Goal: Find specific page/section: Find specific page/section

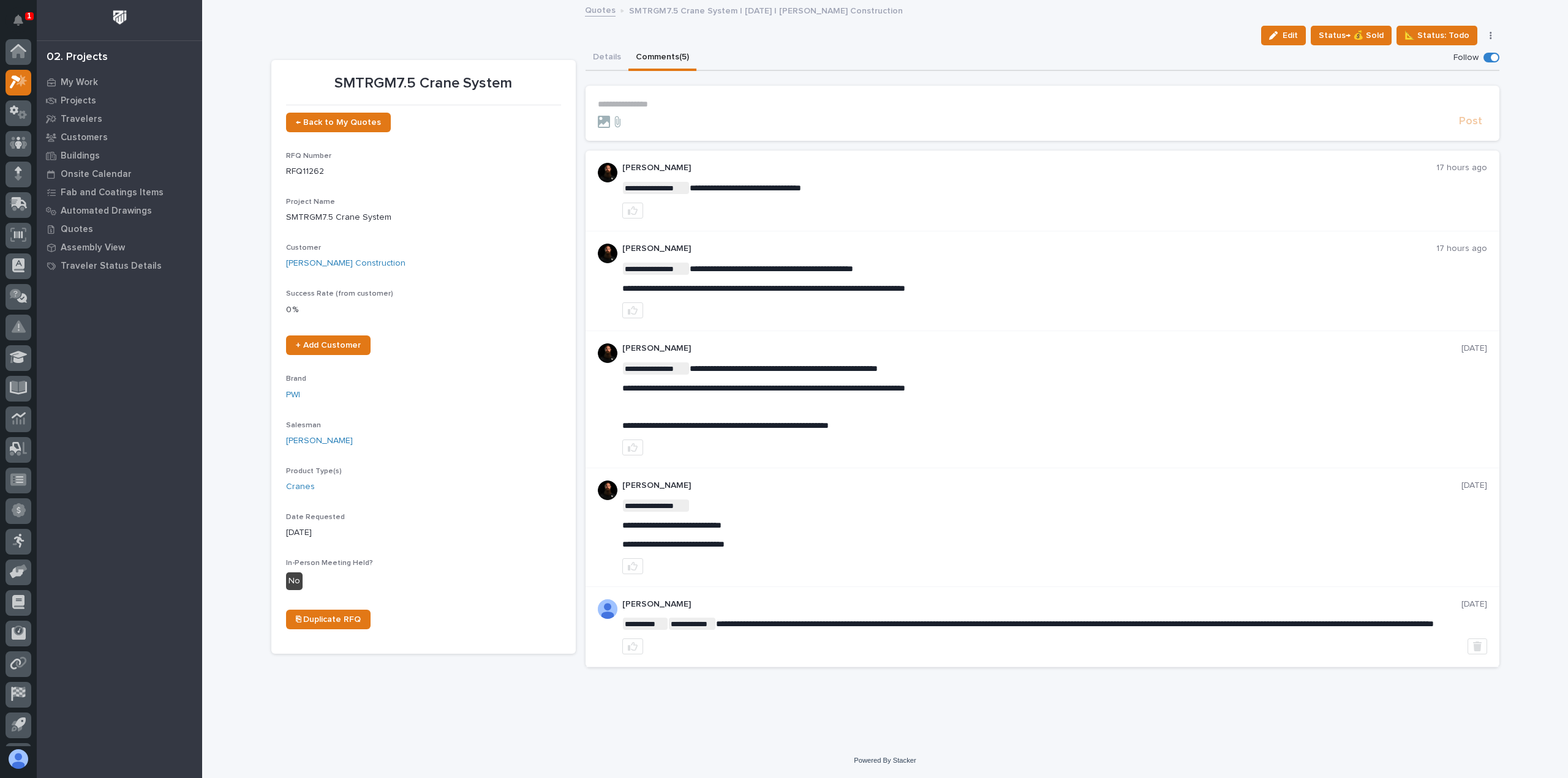
scroll to position [27, 0]
click at [26, 92] on div at bounding box center [19, 87] width 26 height 26
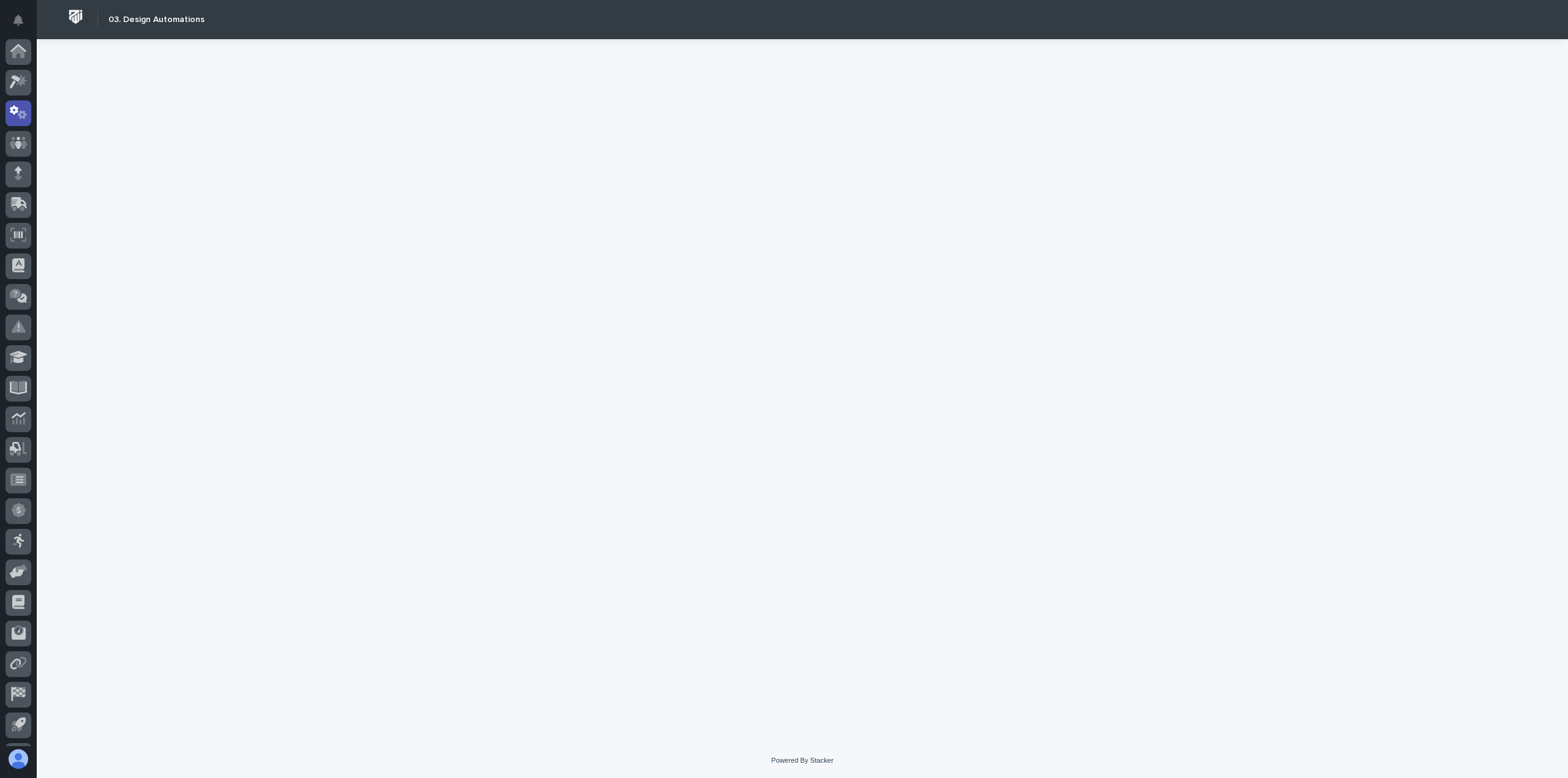
scroll to position [27, 0]
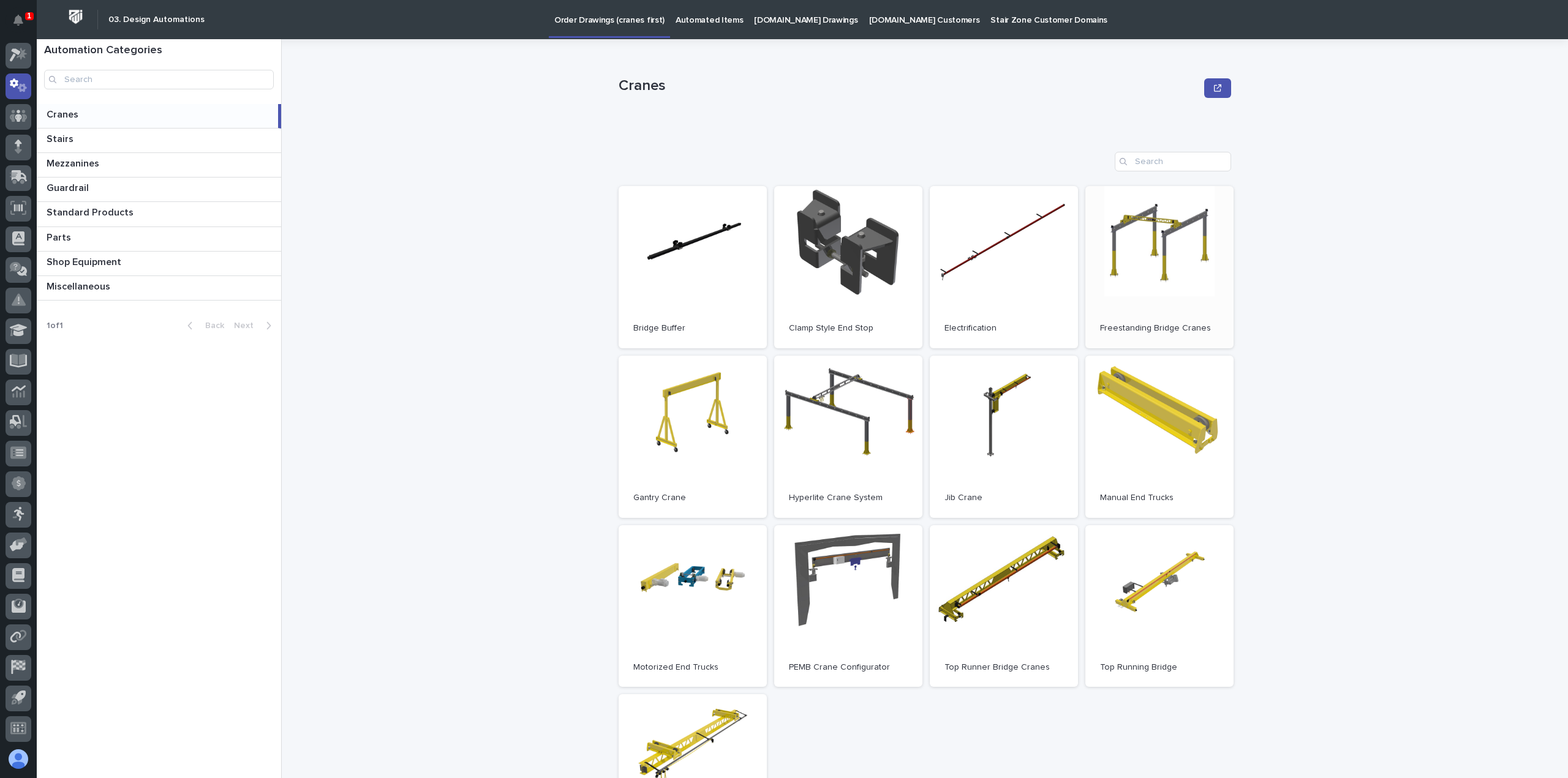
click at [1134, 271] on link "Open" at bounding box center [1159, 267] width 148 height 162
